Goal: Use online tool/utility

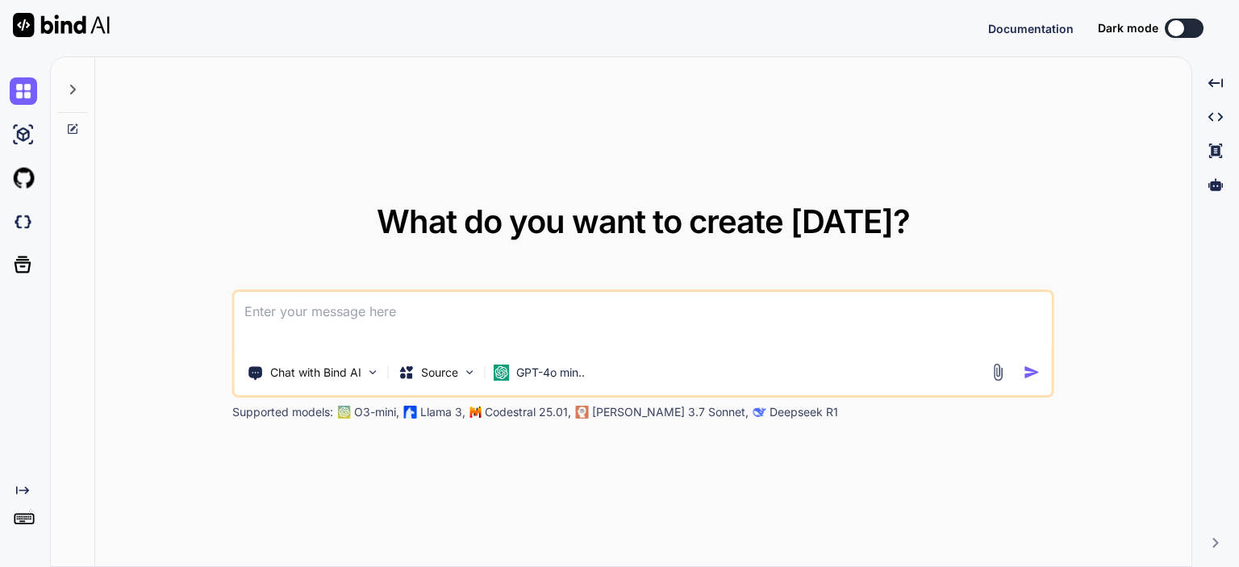
click at [278, 312] on textarea at bounding box center [643, 322] width 817 height 60
click at [314, 307] on textarea at bounding box center [643, 322] width 817 height 60
click at [327, 307] on textarea at bounding box center [643, 322] width 817 height 60
click at [363, 312] on textarea at bounding box center [643, 322] width 817 height 60
drag, startPoint x: 399, startPoint y: 312, endPoint x: 423, endPoint y: 313, distance: 24.2
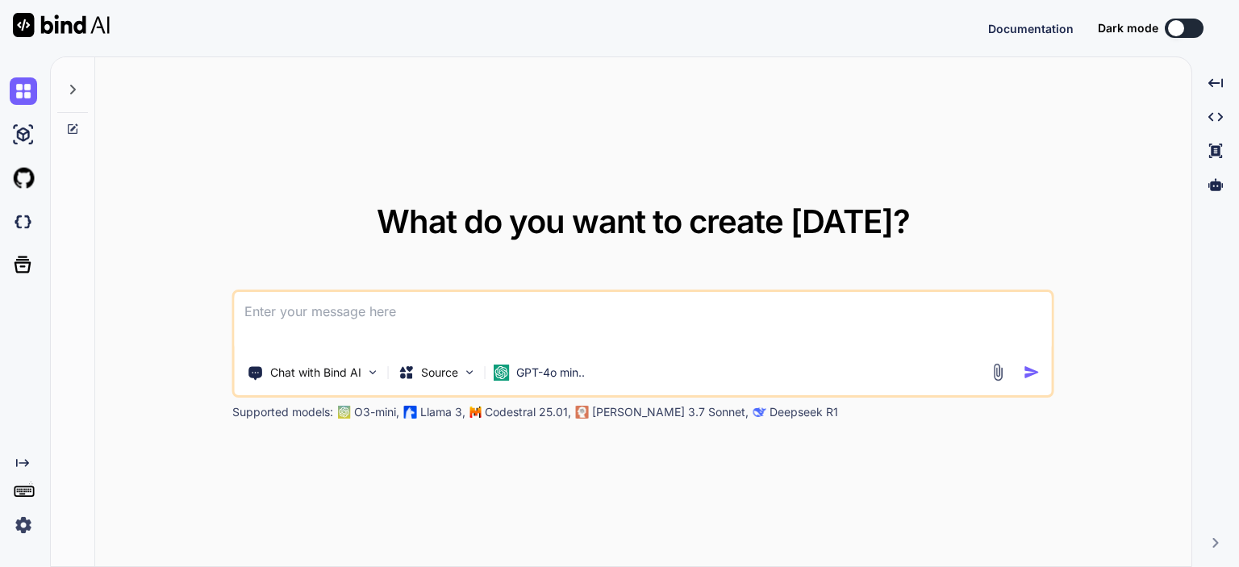
click at [400, 312] on textarea at bounding box center [643, 322] width 817 height 60
click at [423, 313] on textarea at bounding box center [643, 322] width 817 height 60
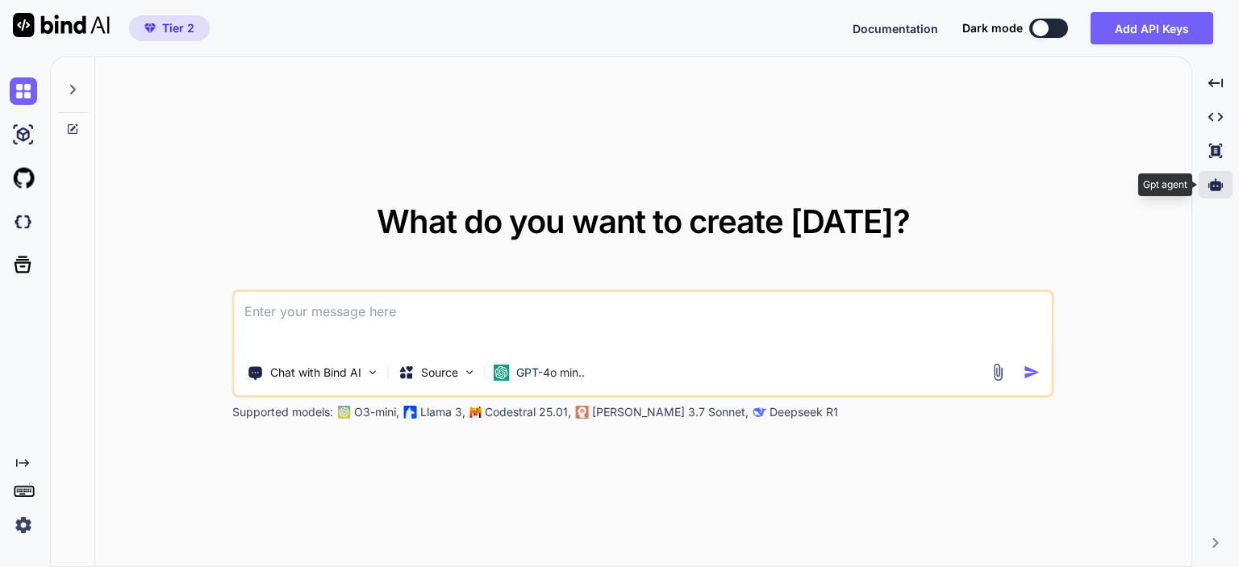
click at [1222, 188] on icon at bounding box center [1215, 184] width 15 height 15
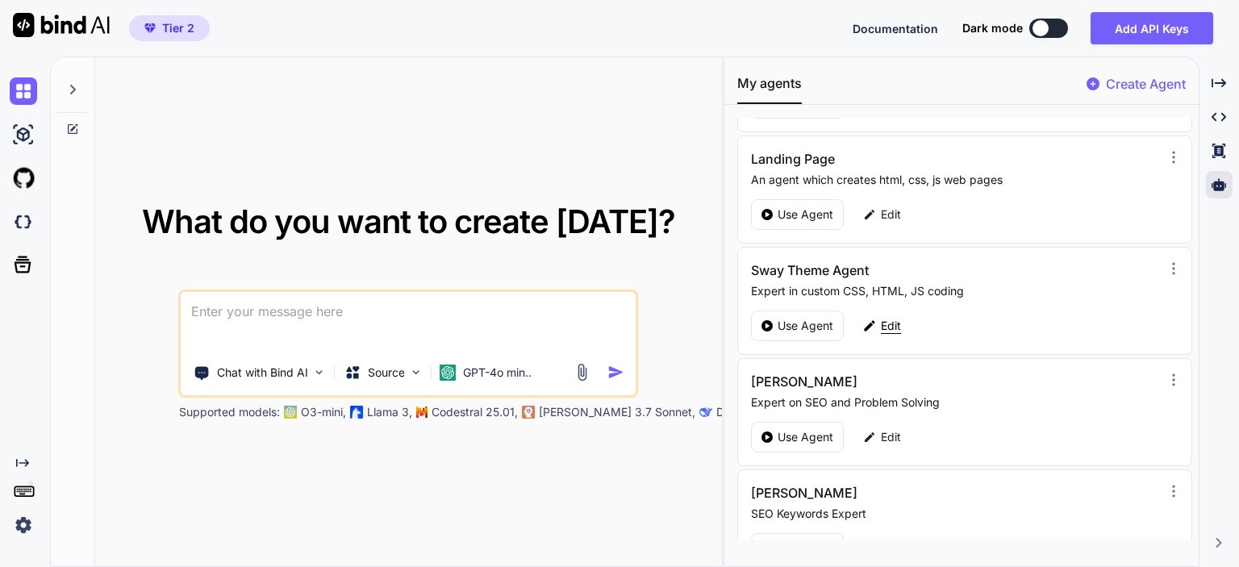
scroll to position [242, 0]
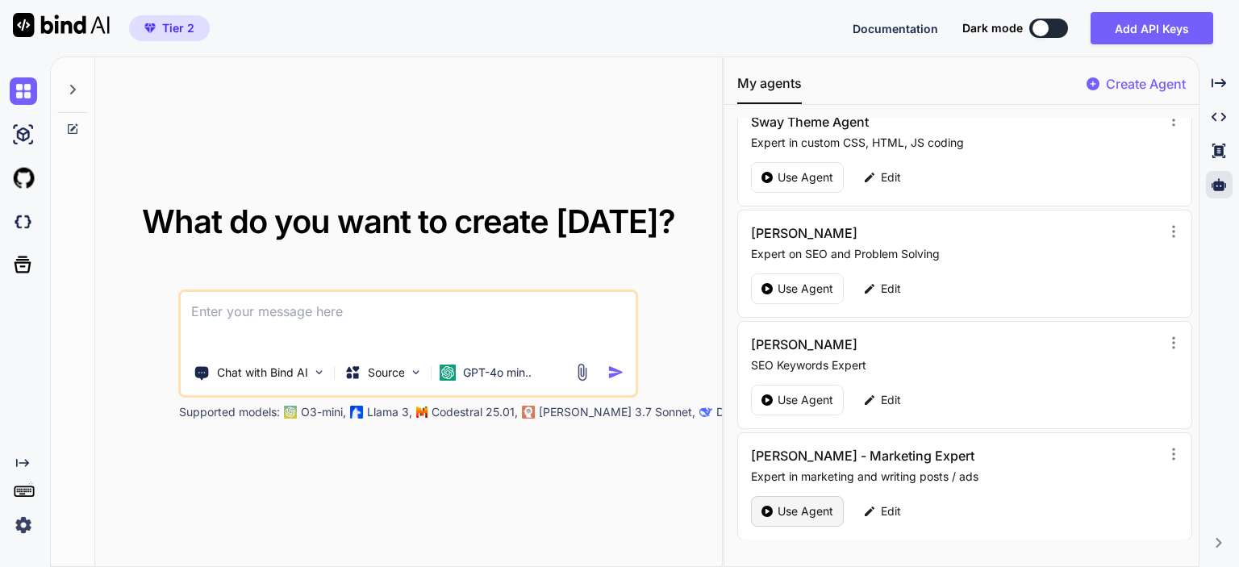
click at [787, 507] on p "Use Agent" at bounding box center [806, 511] width 56 height 16
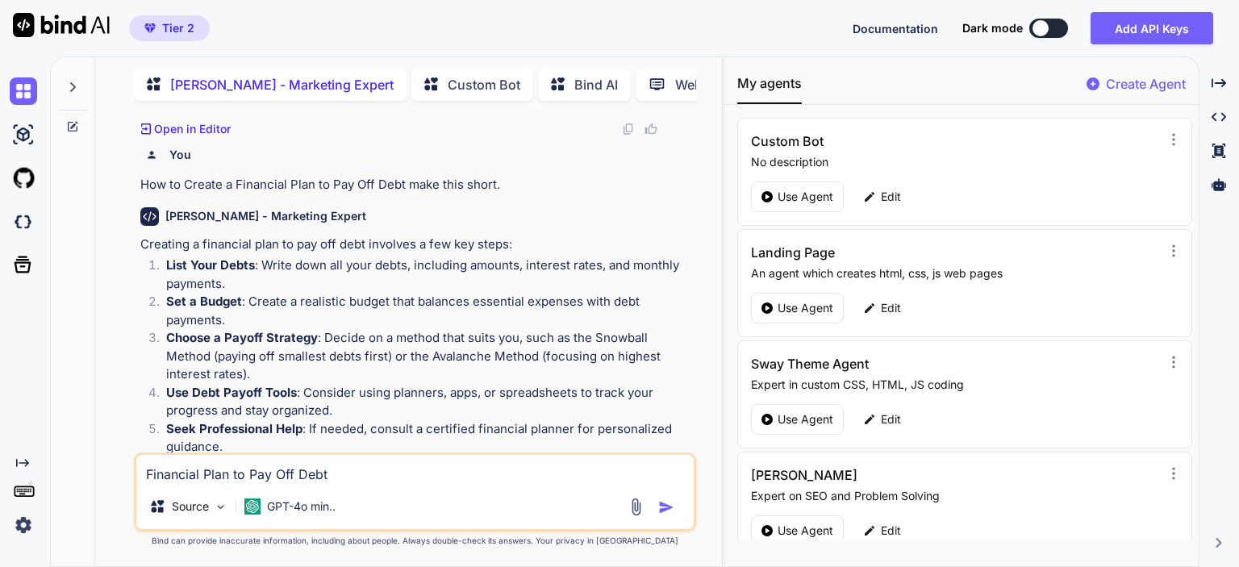
scroll to position [5269, 0]
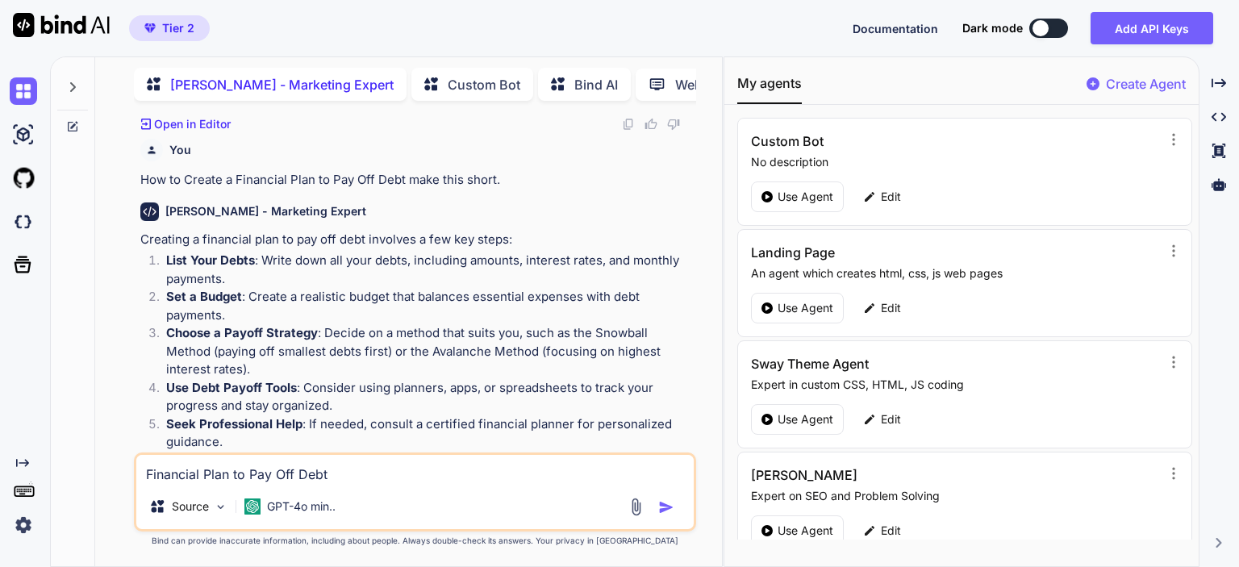
click at [400, 474] on textarea "Financial Plan to Pay Off Debt" at bounding box center [414, 469] width 557 height 29
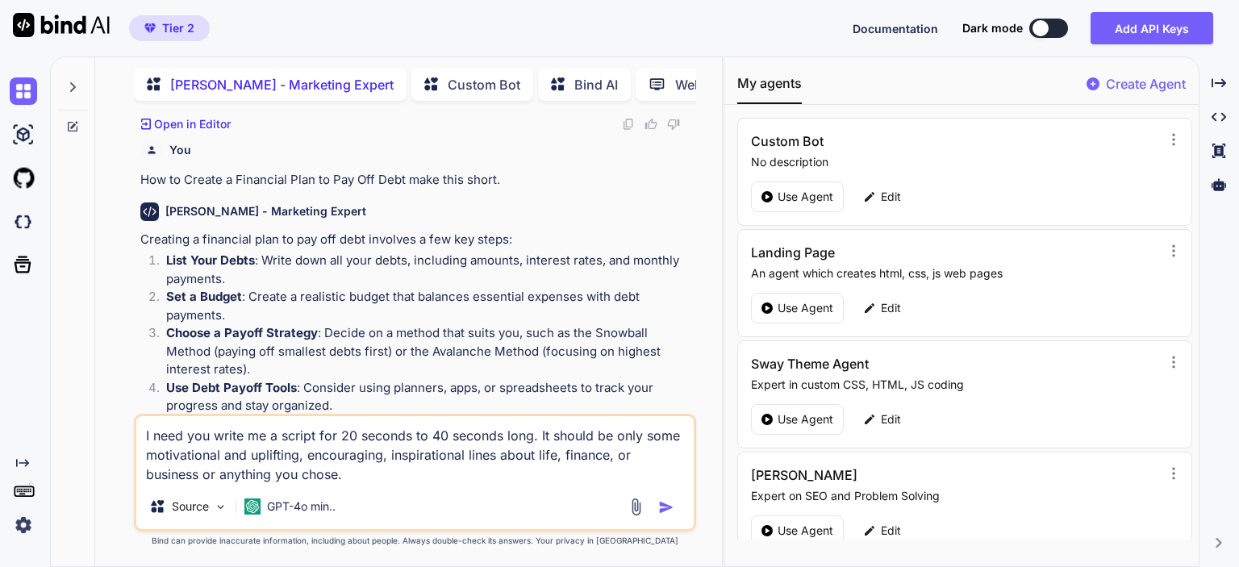
type textarea "I need you write me a script for 20 seconds to 40 seconds long. It should be on…"
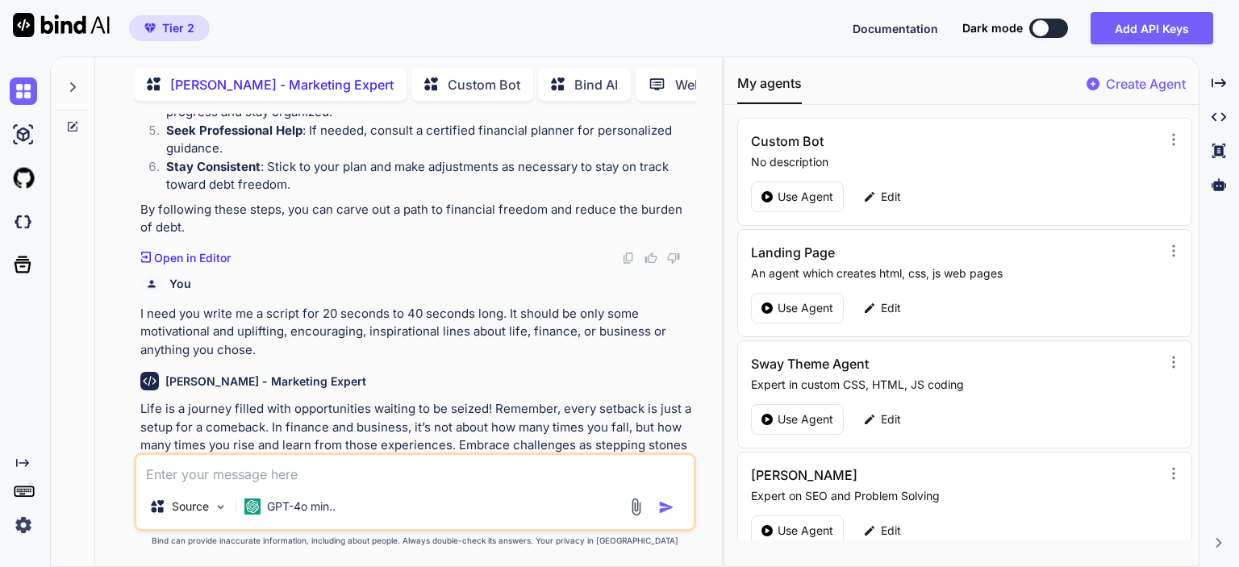
scroll to position [5628, 0]
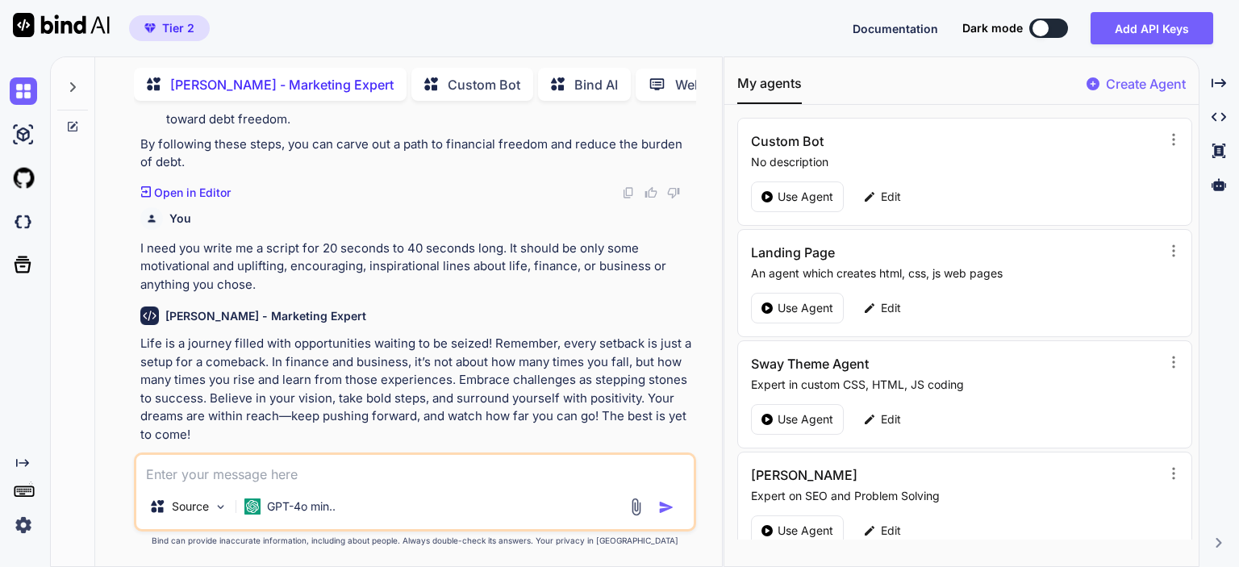
click at [197, 413] on p "Life is a journey filled with opportunities waiting to be seized! Remember, eve…" at bounding box center [416, 389] width 553 height 109
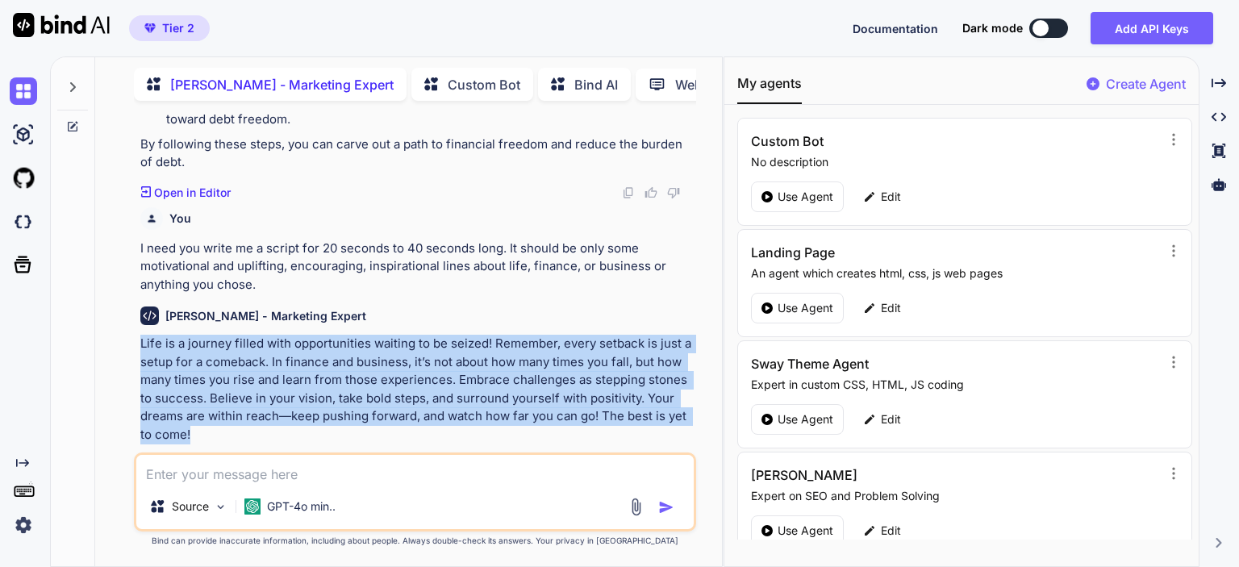
drag, startPoint x: 189, startPoint y: 415, endPoint x: 135, endPoint y: 325, distance: 104.6
click at [135, 325] on div "You [PERSON_NAME] - Marketing Expert Are you ready to take back control of your…" at bounding box center [415, 340] width 562 height 453
copy p "Life is a journey filled with opportunities waiting to be seized! Remember, eve…"
